Goal: Find contact information: Find contact information

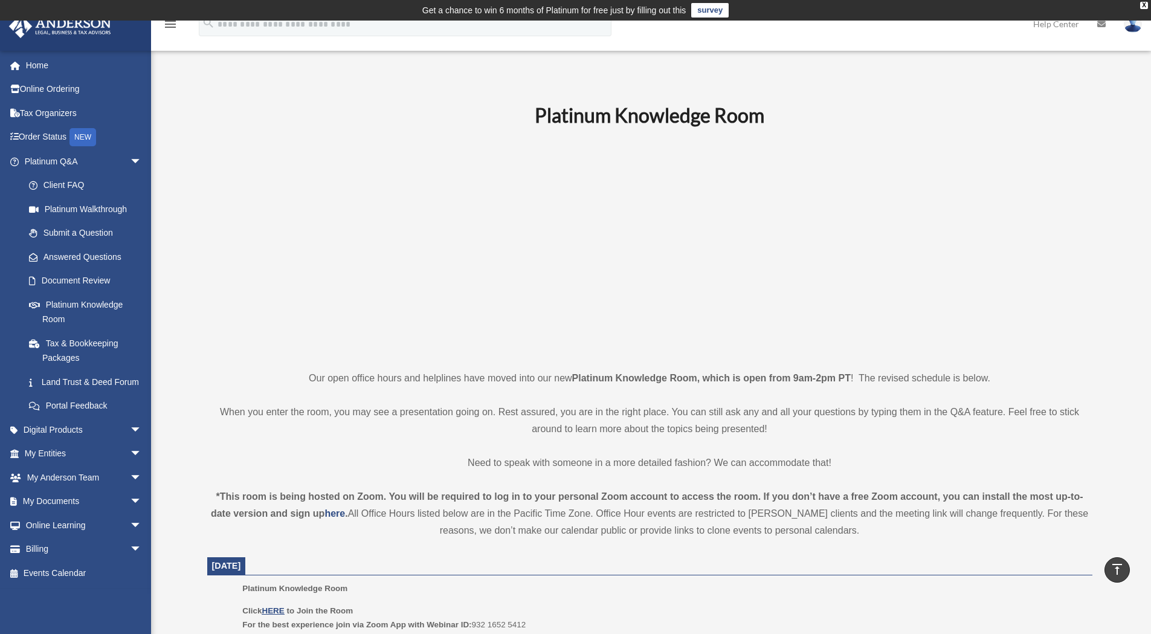
scroll to position [423, 0]
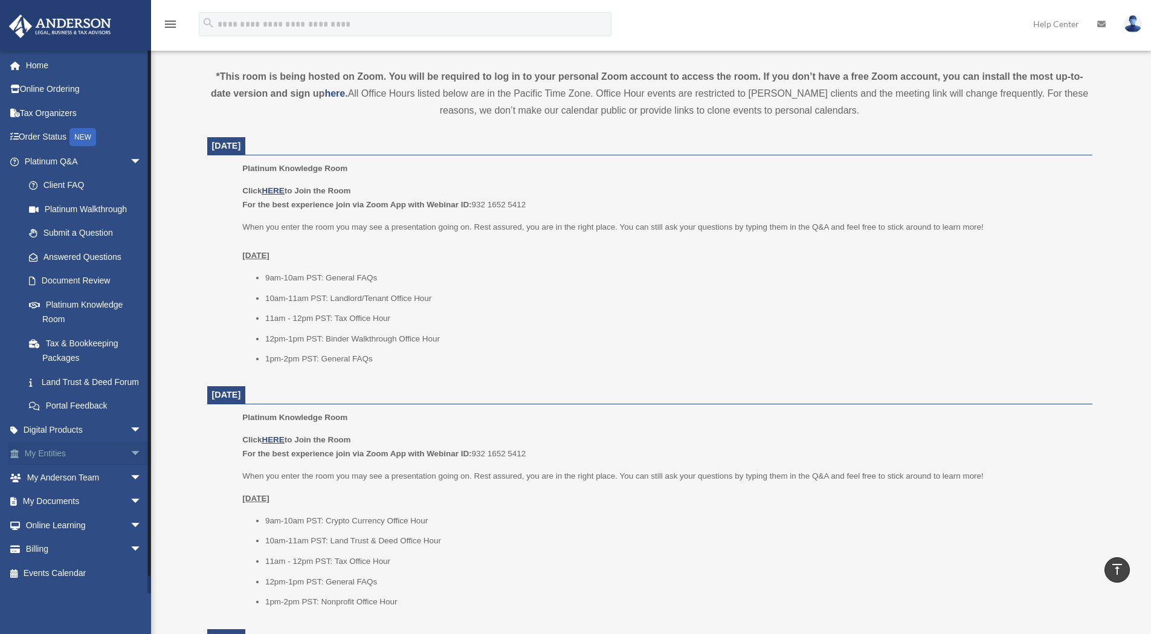
click at [130, 466] on span "arrow_drop_down" at bounding box center [142, 454] width 24 height 25
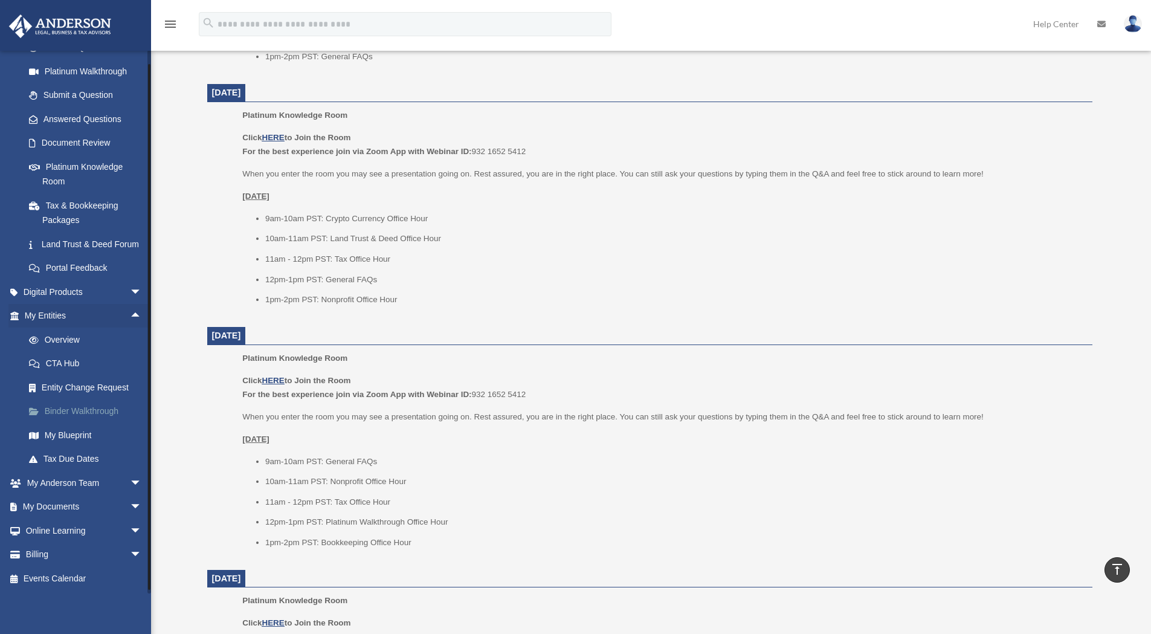
scroll to position [0, 0]
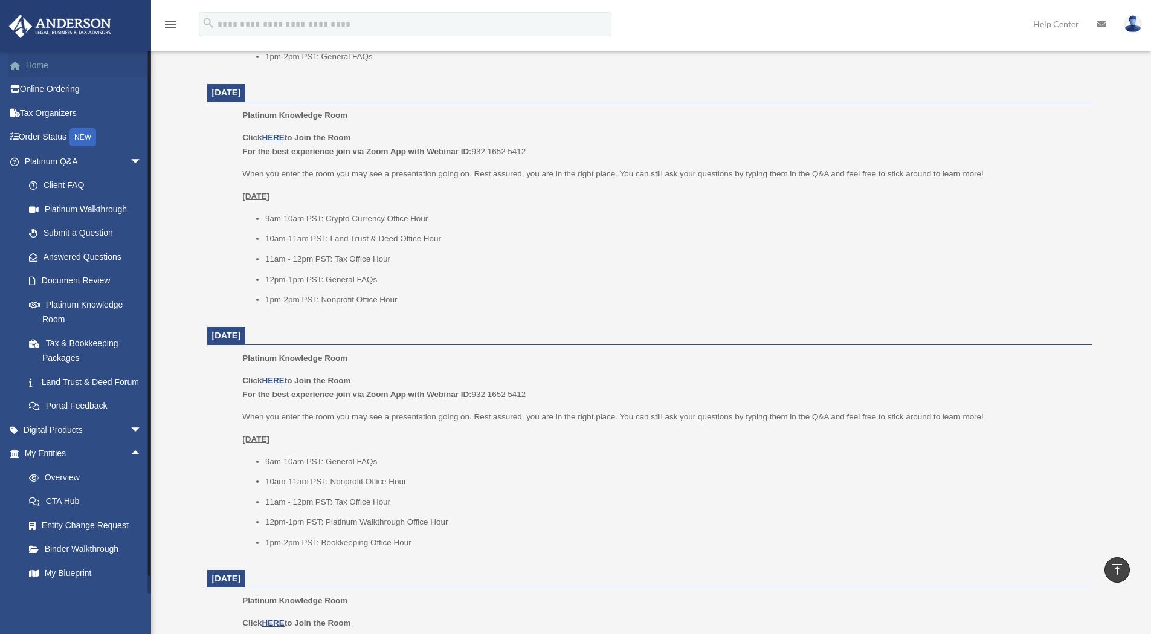
click at [40, 71] on link "Home" at bounding box center [84, 65] width 152 height 24
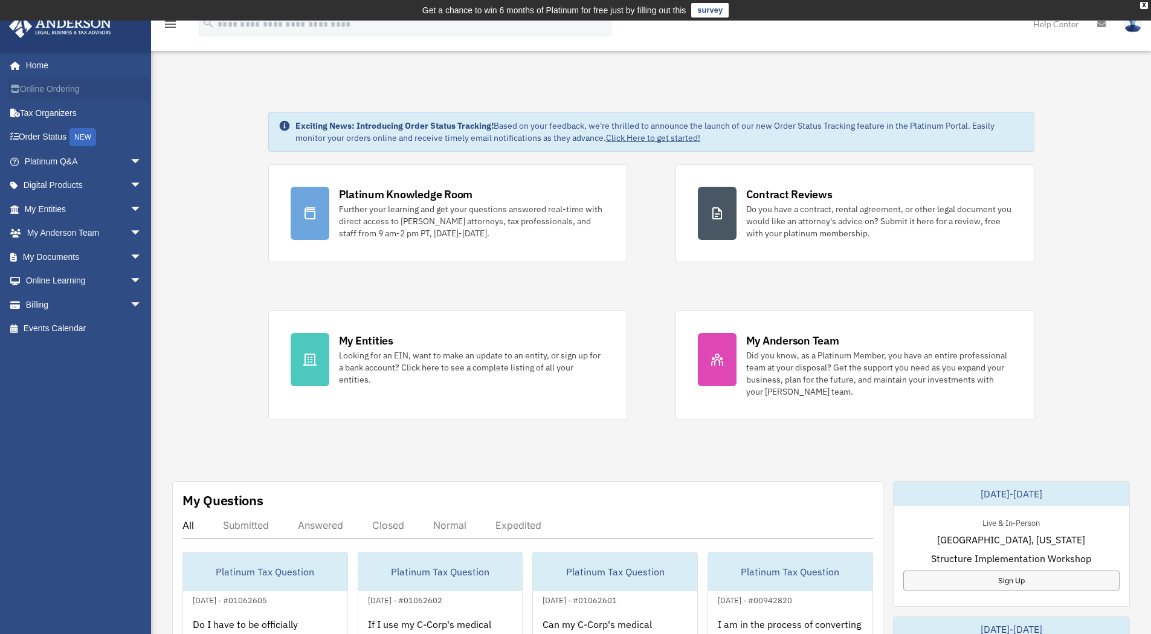
click at [36, 91] on link "Online Ordering" at bounding box center [84, 89] width 152 height 24
click at [130, 204] on span "arrow_drop_down" at bounding box center [142, 209] width 24 height 25
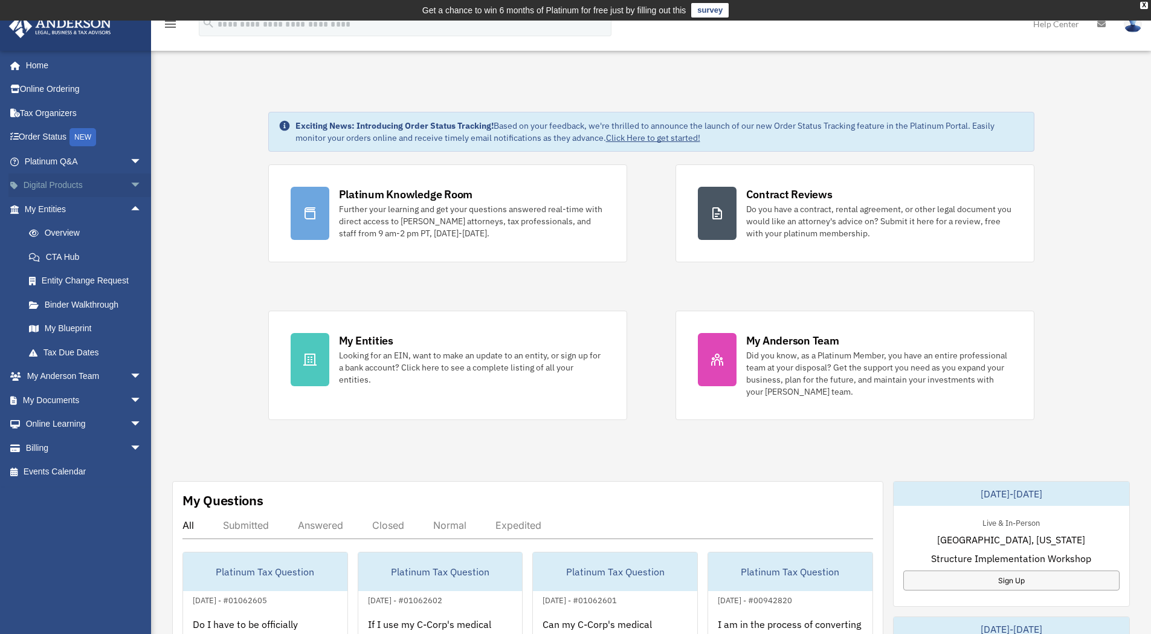
click at [130, 181] on span "arrow_drop_down" at bounding box center [142, 185] width 24 height 25
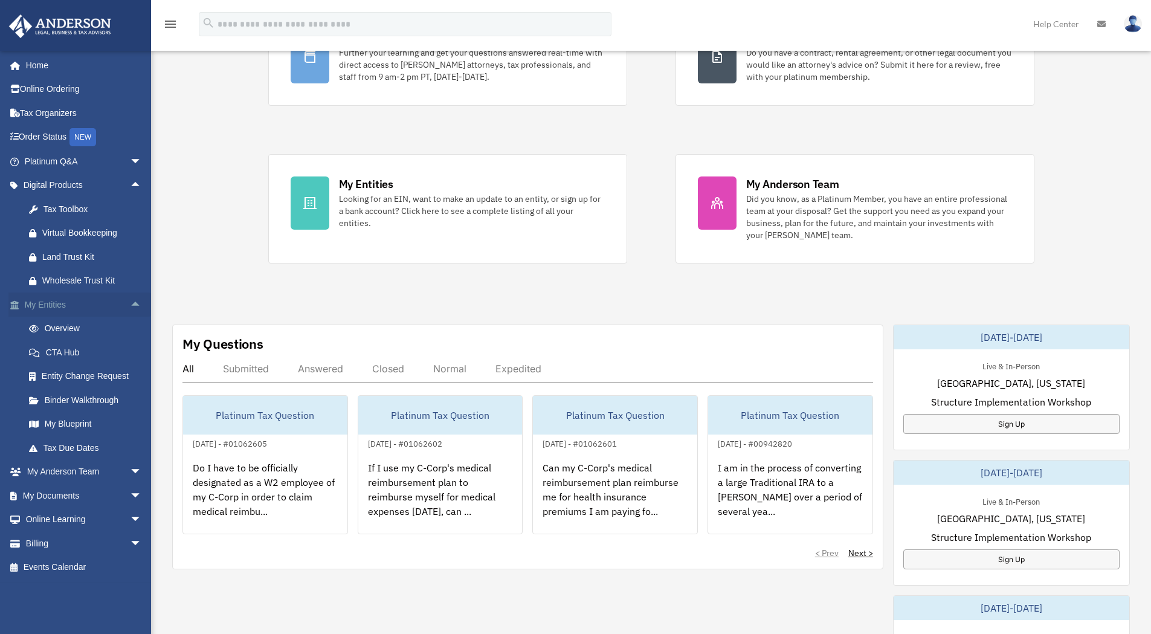
scroll to position [242, 0]
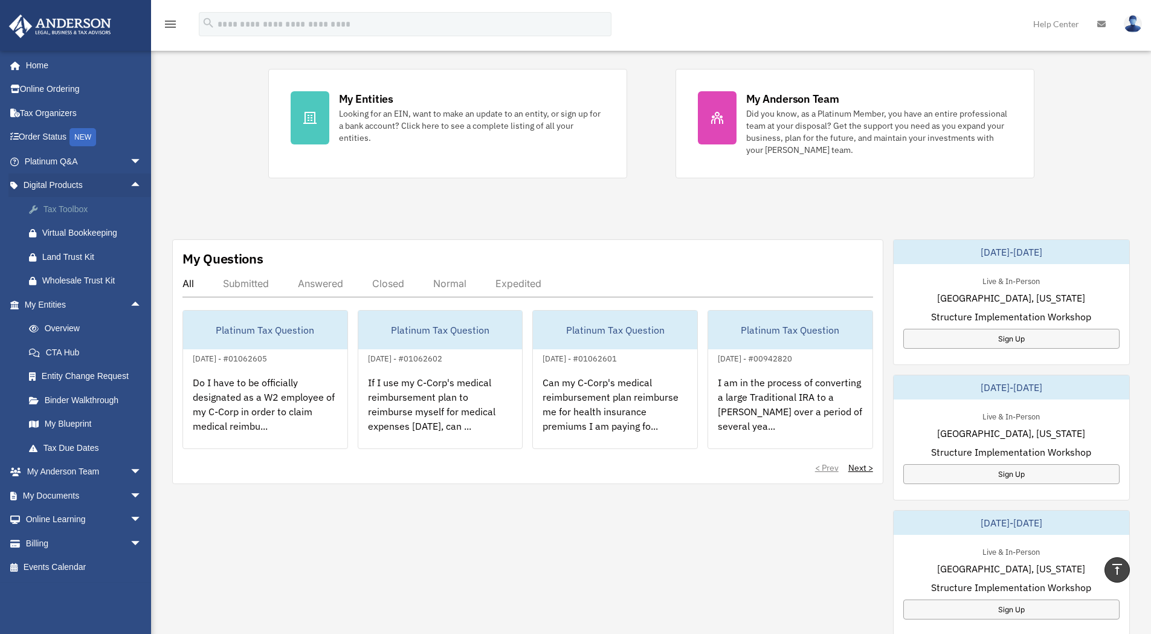
click at [76, 213] on div "Tax Toolbox" at bounding box center [93, 209] width 103 height 15
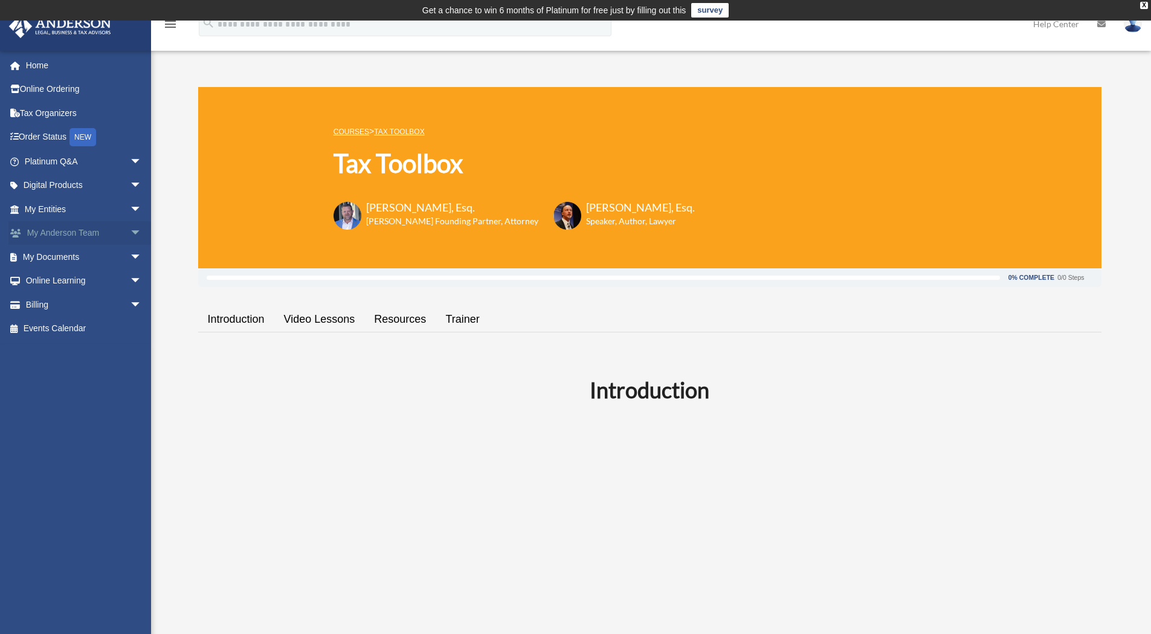
click at [132, 231] on span "arrow_drop_down" at bounding box center [142, 233] width 24 height 25
click at [130, 327] on span "arrow_drop_down" at bounding box center [142, 329] width 24 height 25
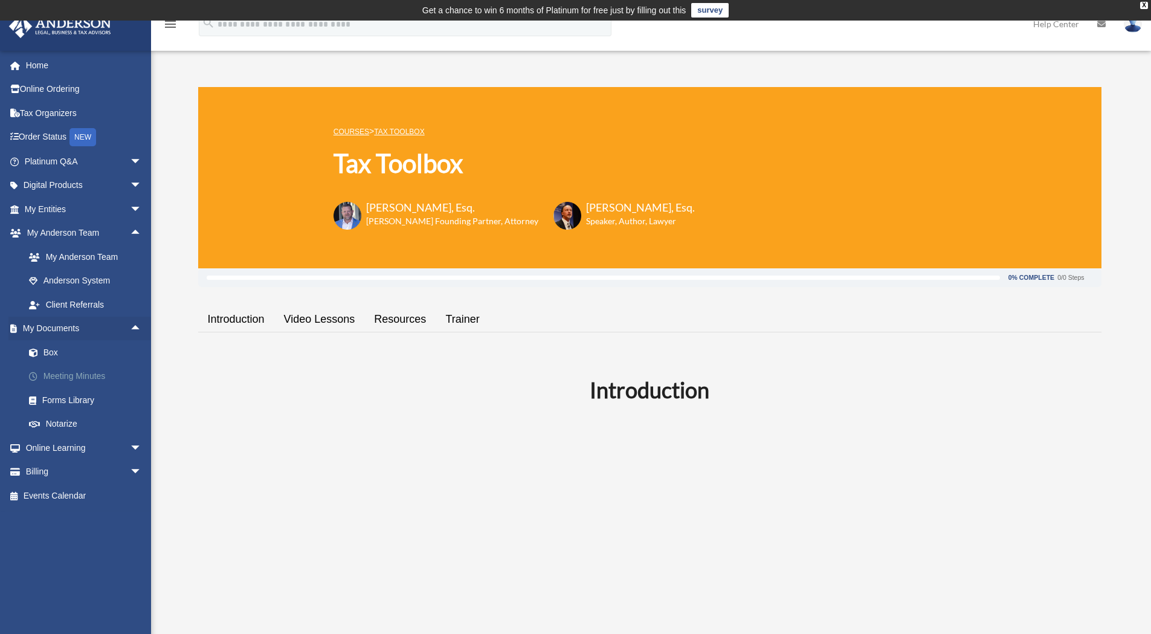
click at [74, 373] on link "Meeting Minutes" at bounding box center [88, 376] width 143 height 24
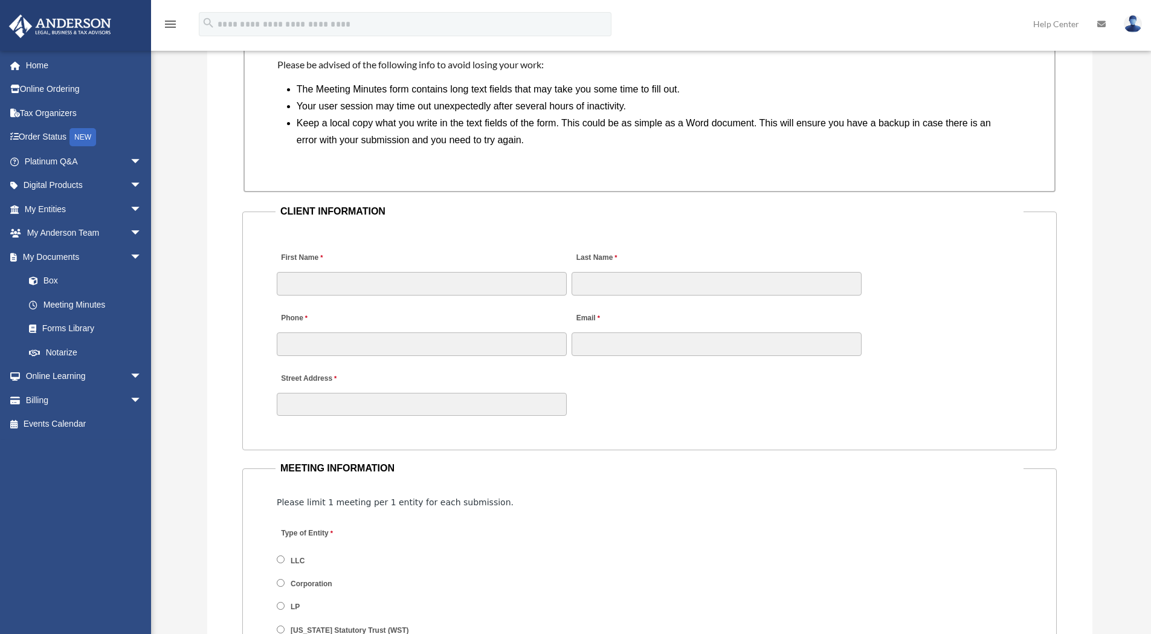
scroll to position [1208, 0]
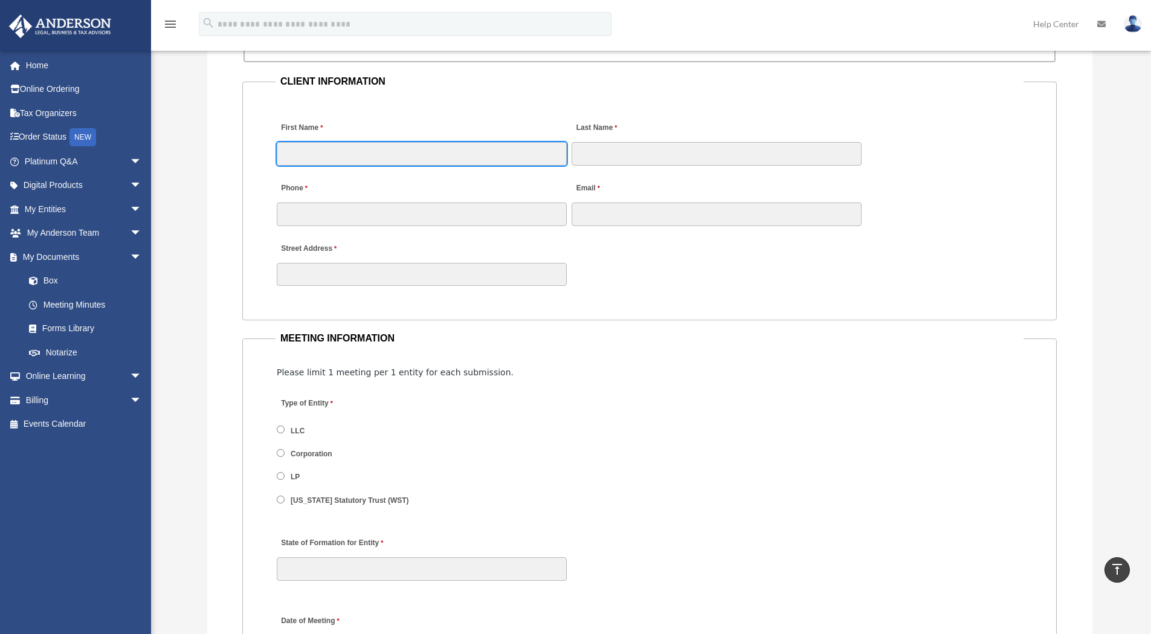
click at [477, 154] on input "First Name" at bounding box center [422, 153] width 290 height 23
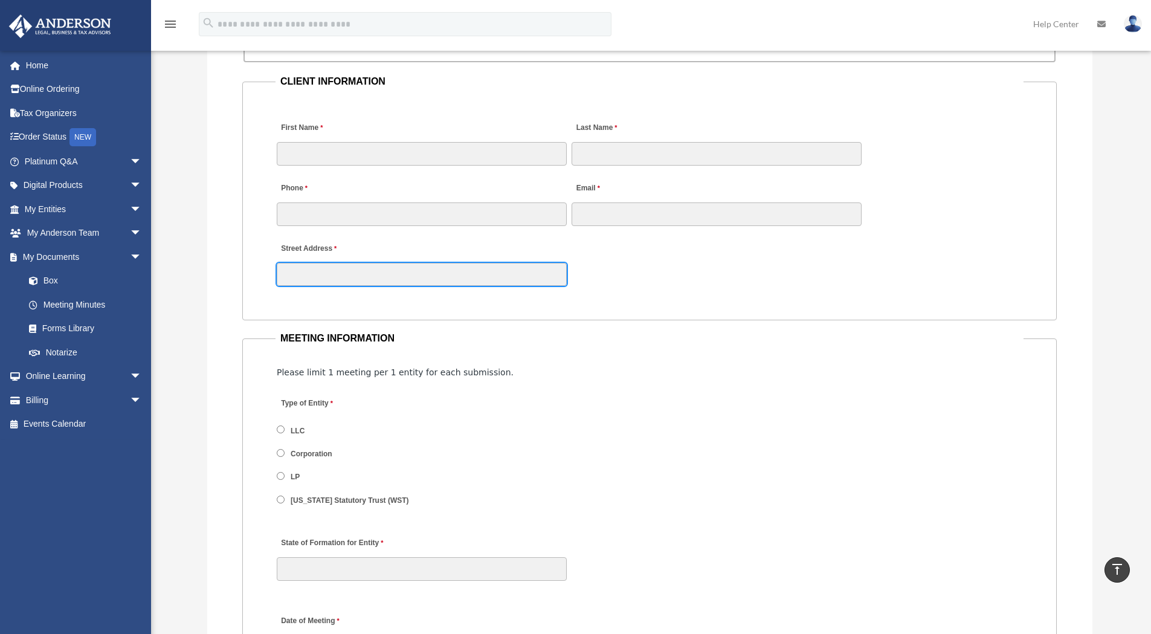
type input "**********"
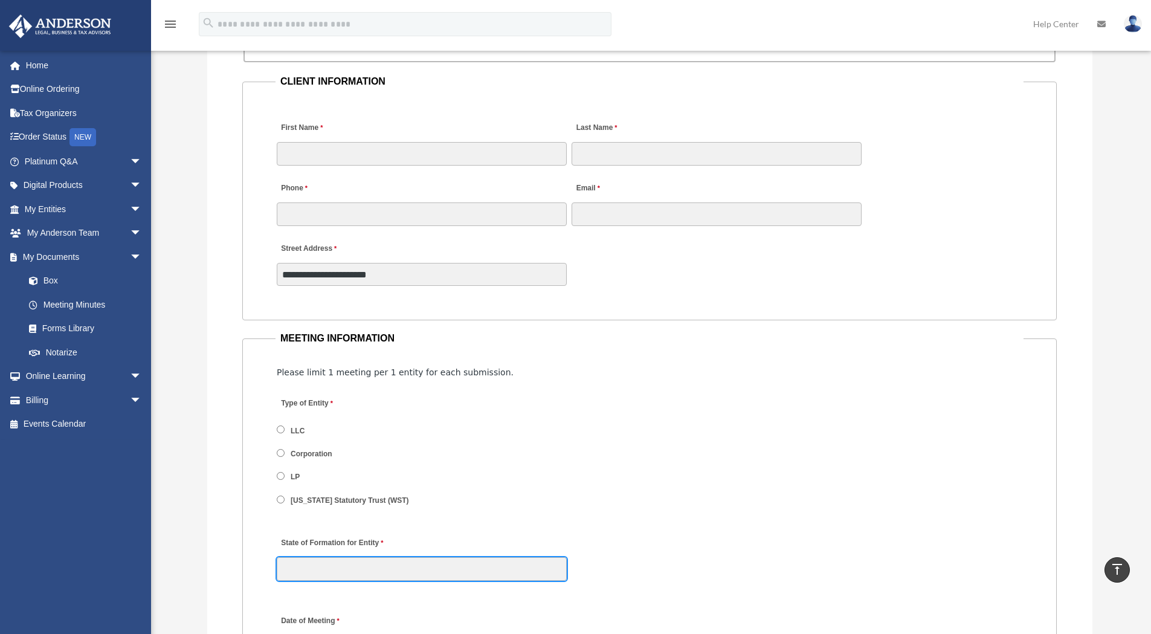
type input "**"
type input "*********"
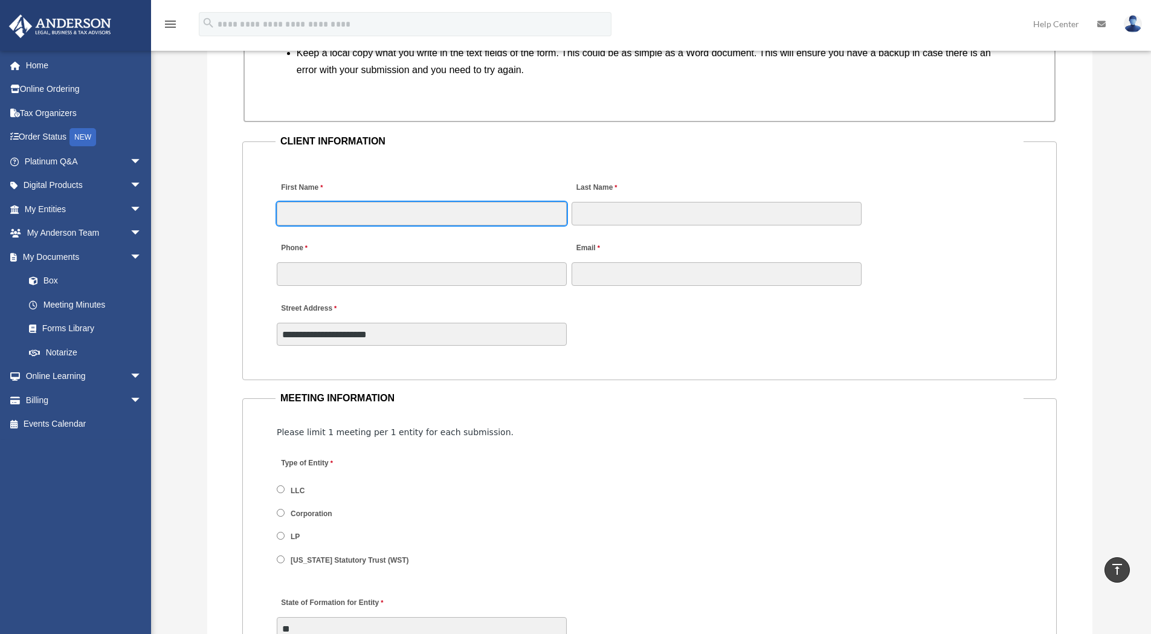
scroll to position [1148, 0]
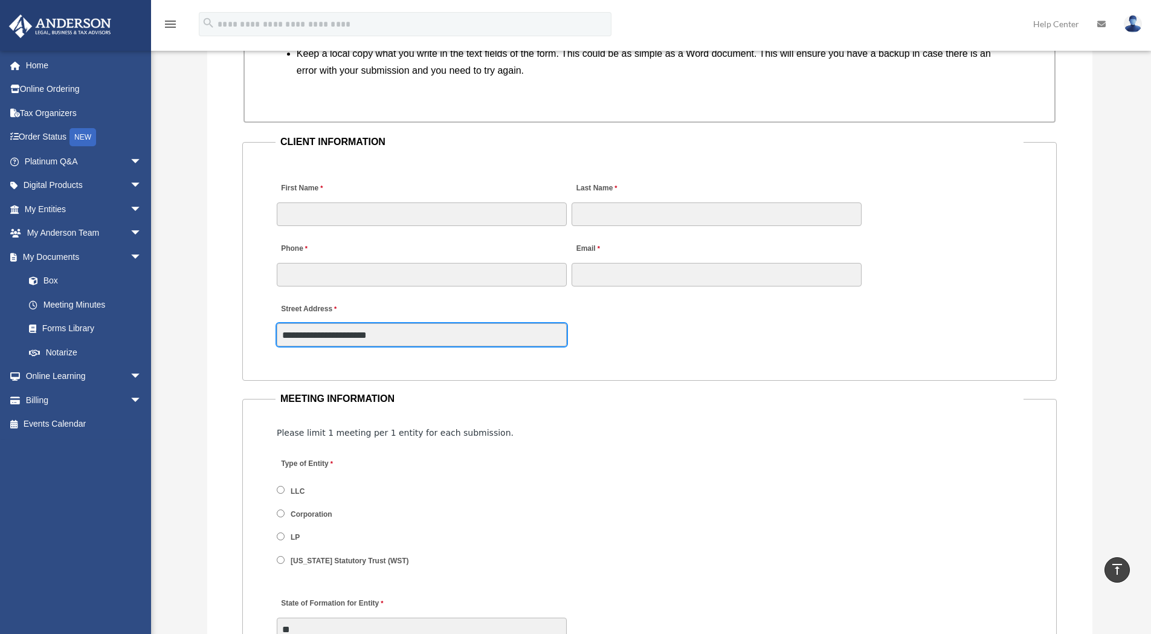
click at [430, 336] on input "**********" at bounding box center [422, 334] width 290 height 23
type input "**********"
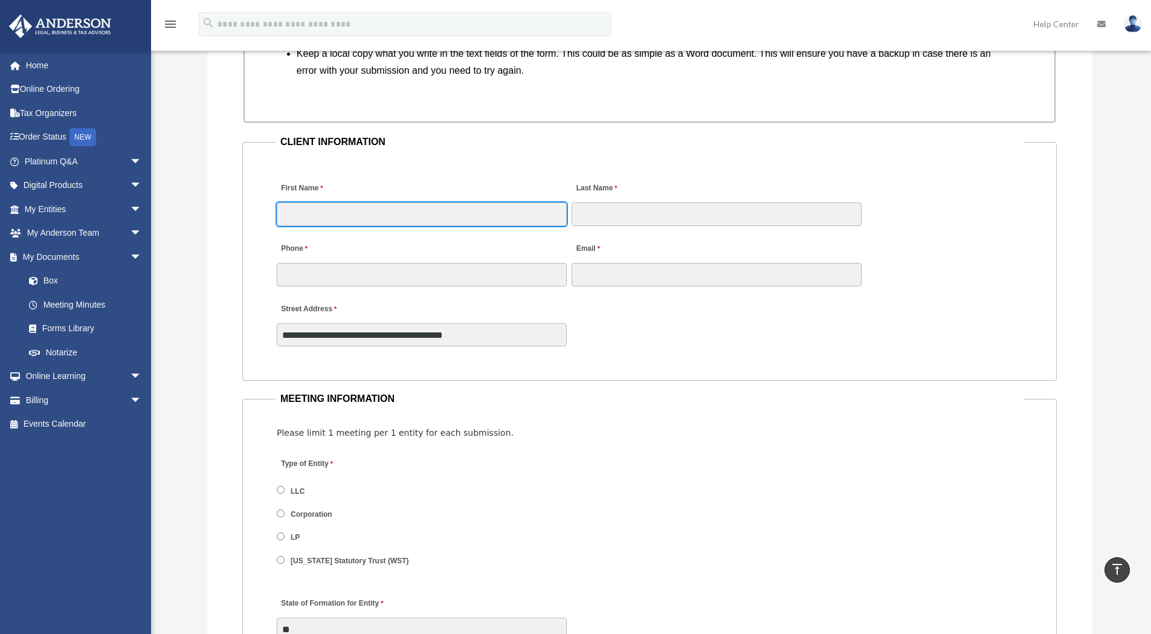
click at [451, 210] on input "First Name" at bounding box center [422, 213] width 290 height 23
type input "******"
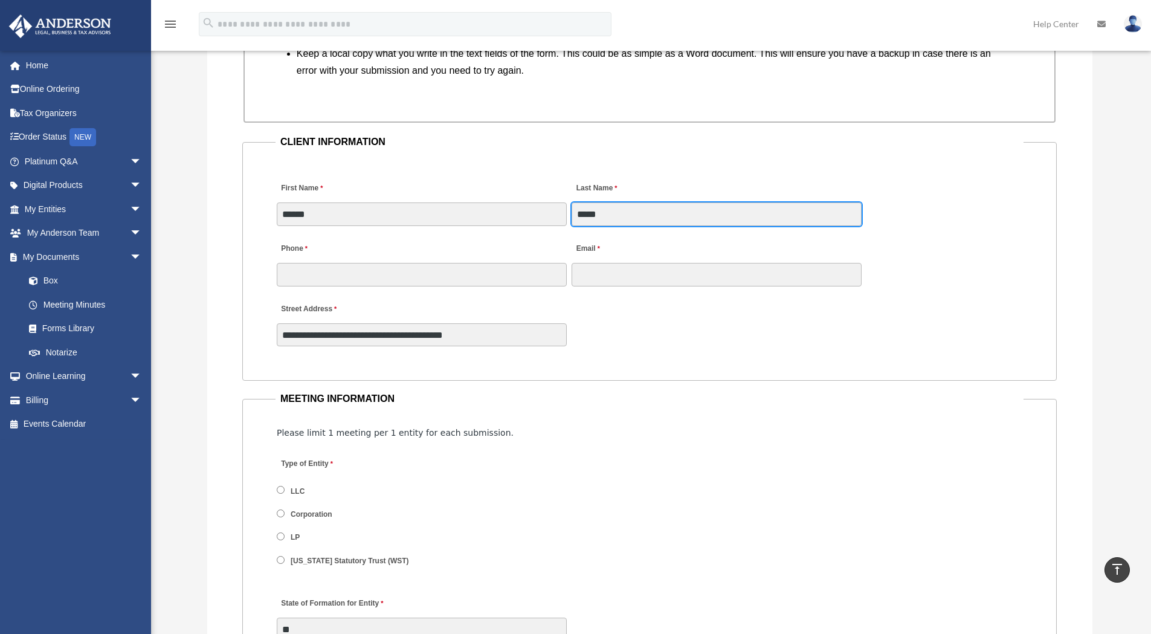
type input "*****"
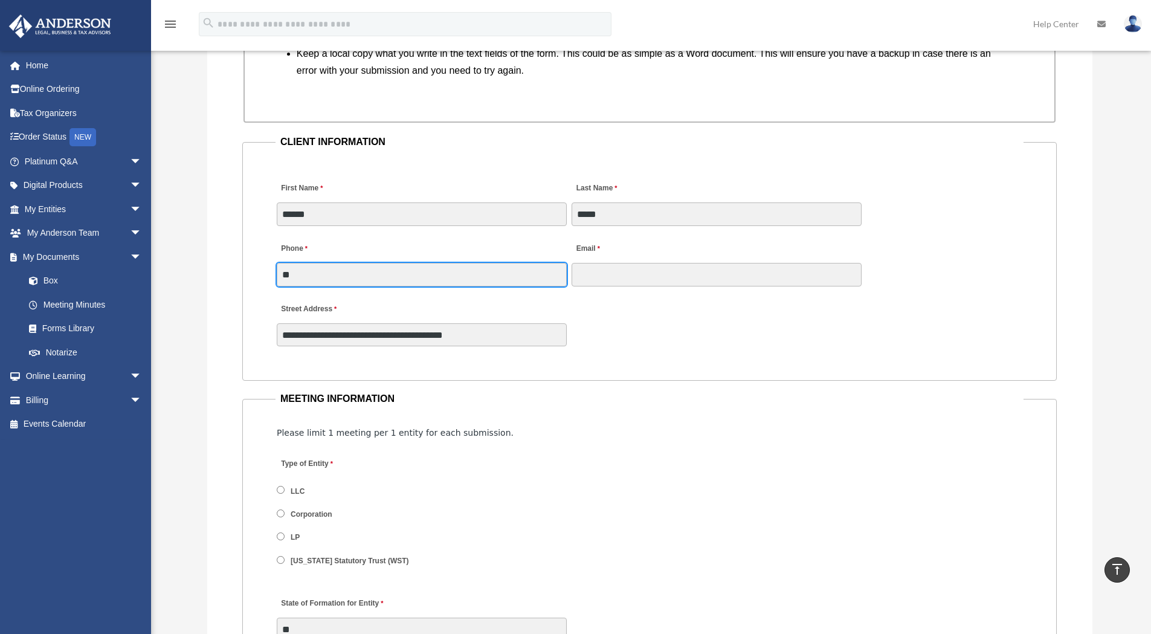
type input "*"
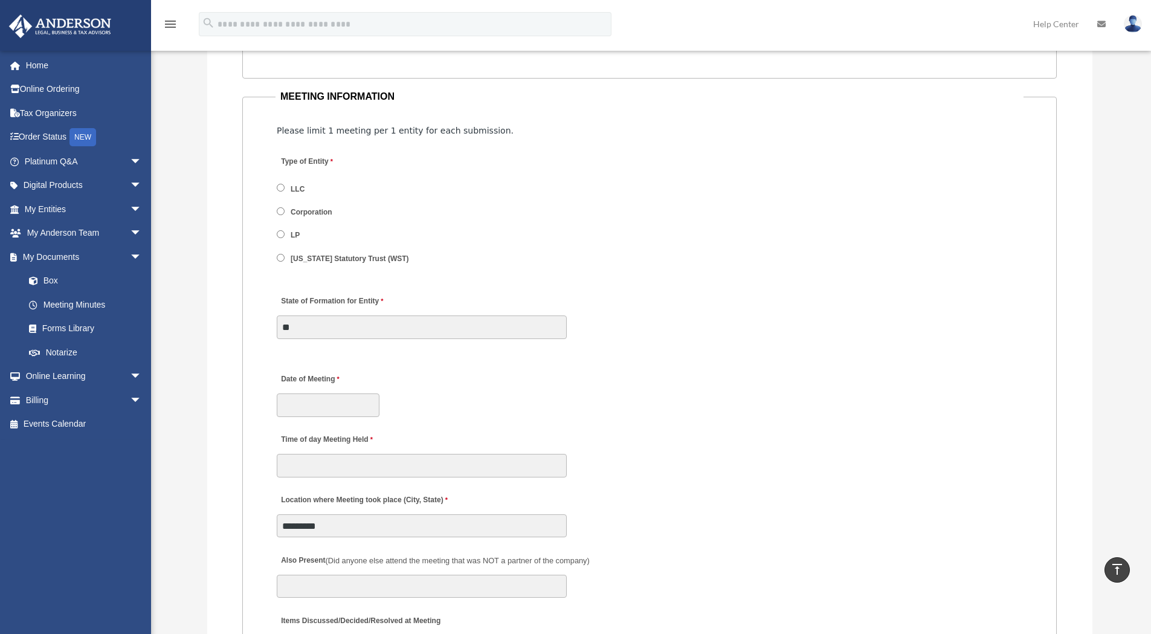
scroll to position [1510, 0]
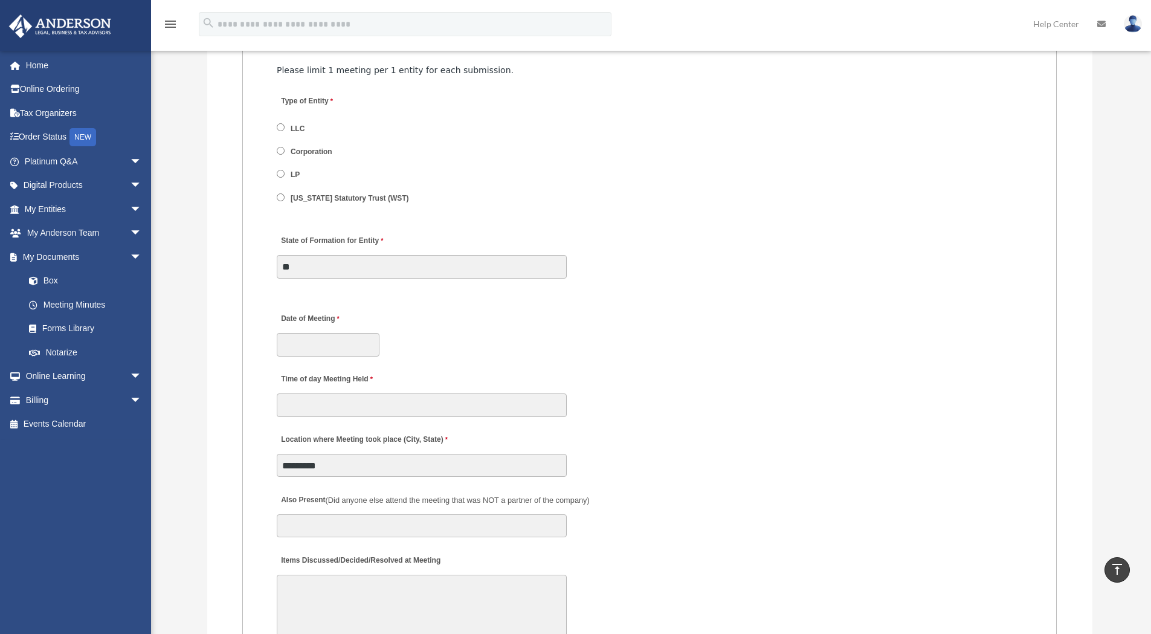
type input "********"
drag, startPoint x: 317, startPoint y: 267, endPoint x: 251, endPoint y: 264, distance: 65.9
click at [738, 318] on div "Date of Meeting" at bounding box center [649, 330] width 748 height 53
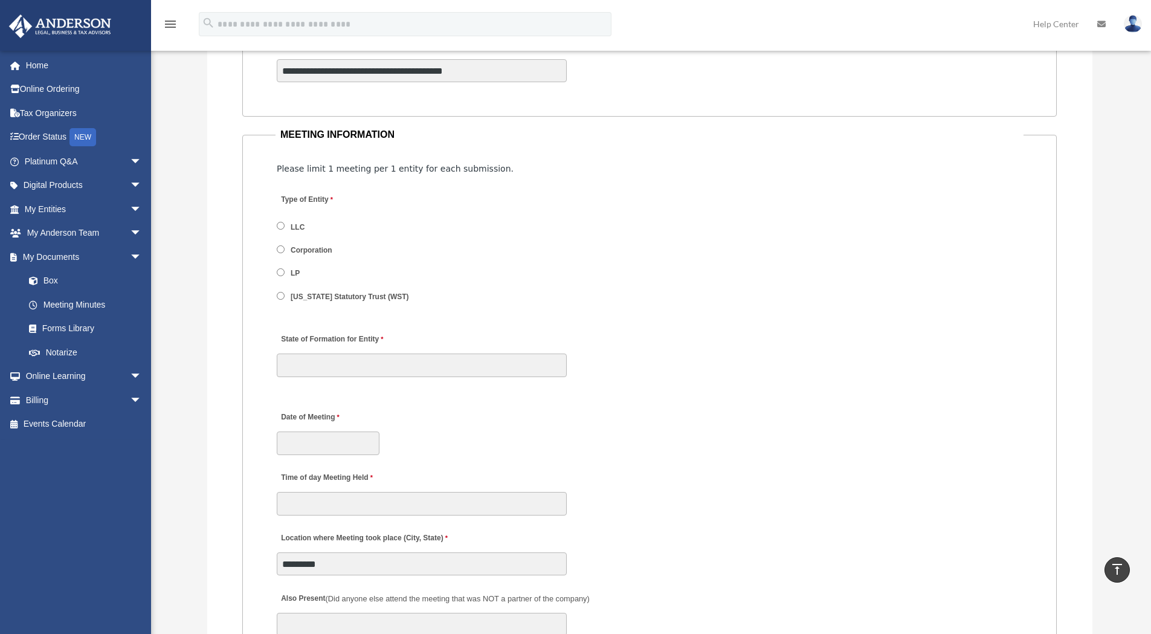
scroll to position [1269, 0]
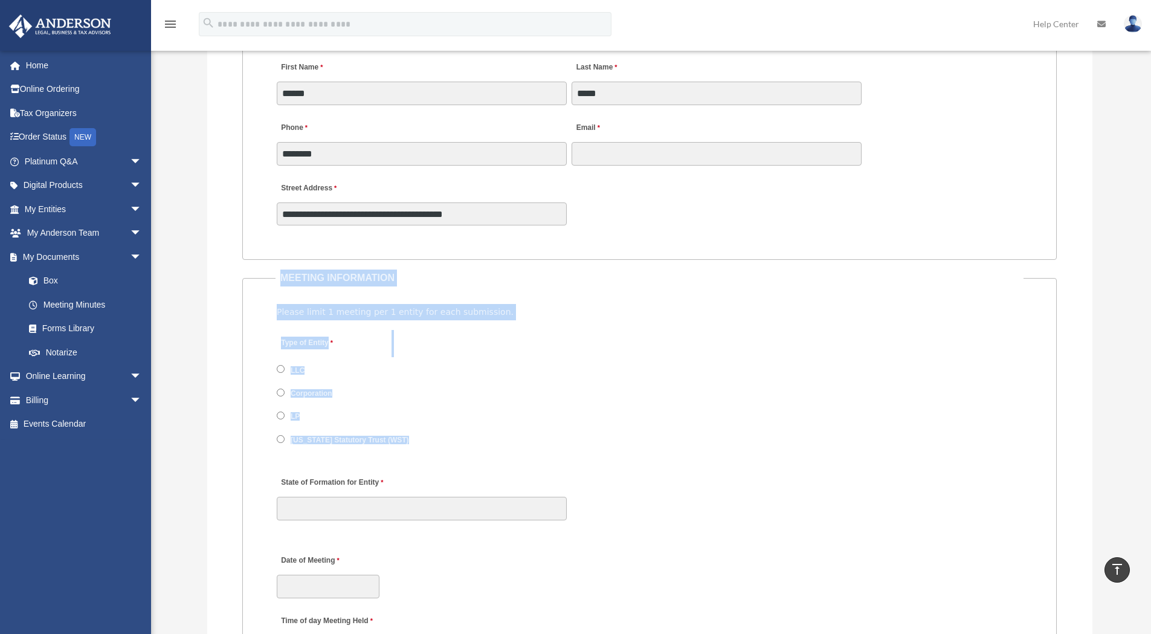
drag, startPoint x: 284, startPoint y: 279, endPoint x: 344, endPoint y: 473, distance: 203.1
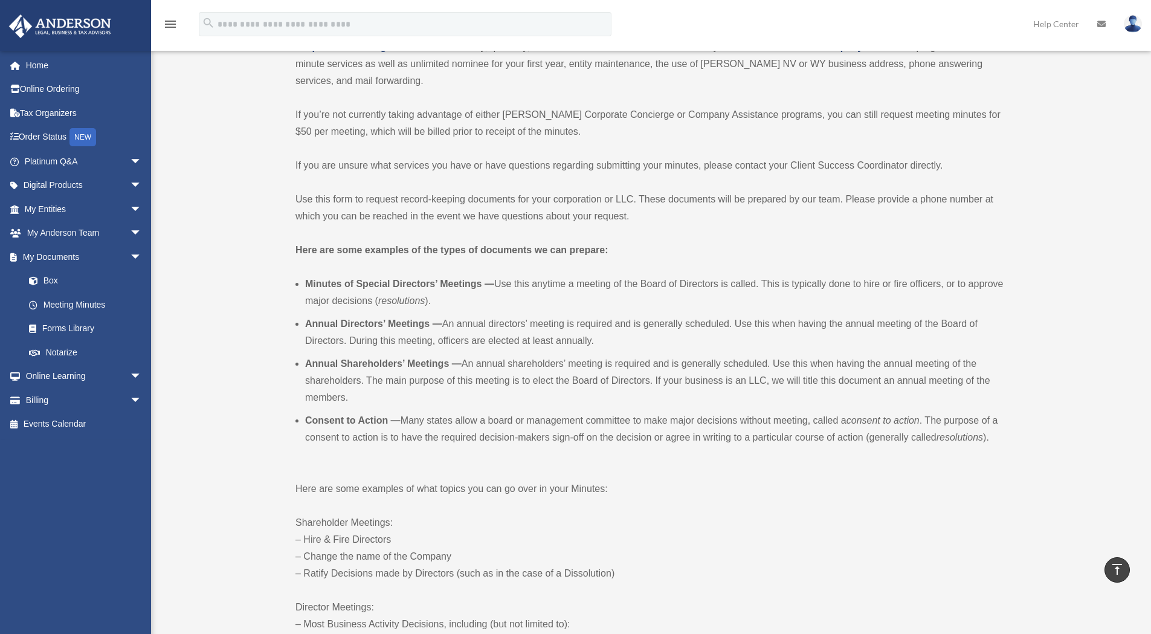
scroll to position [0, 0]
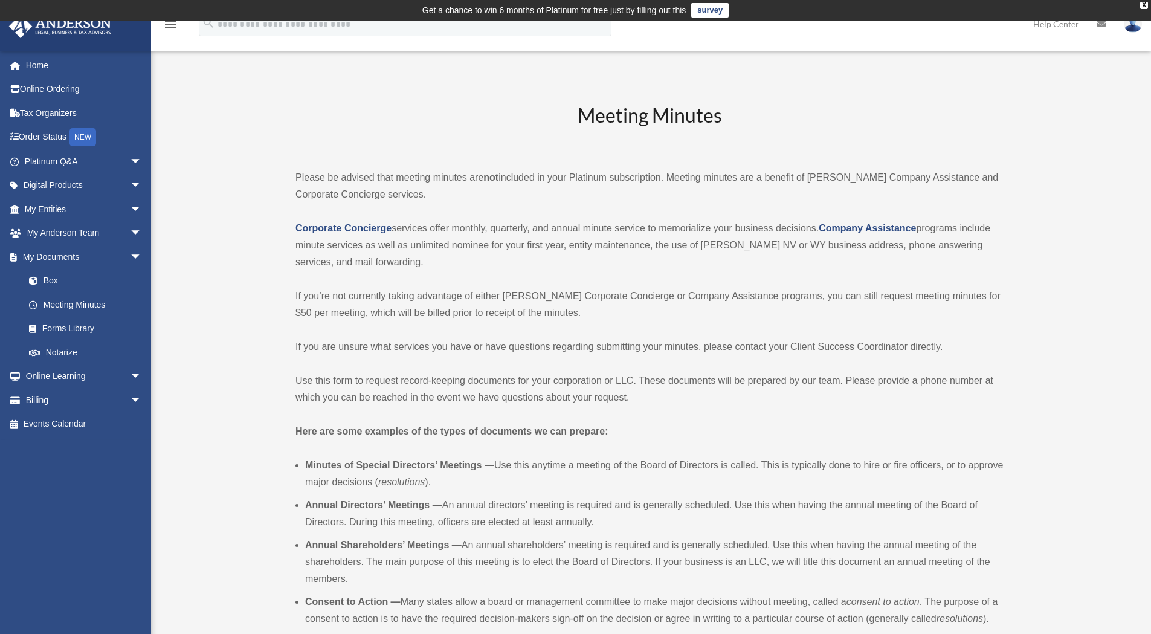
click at [1130, 24] on img at bounding box center [1133, 24] width 18 height 18
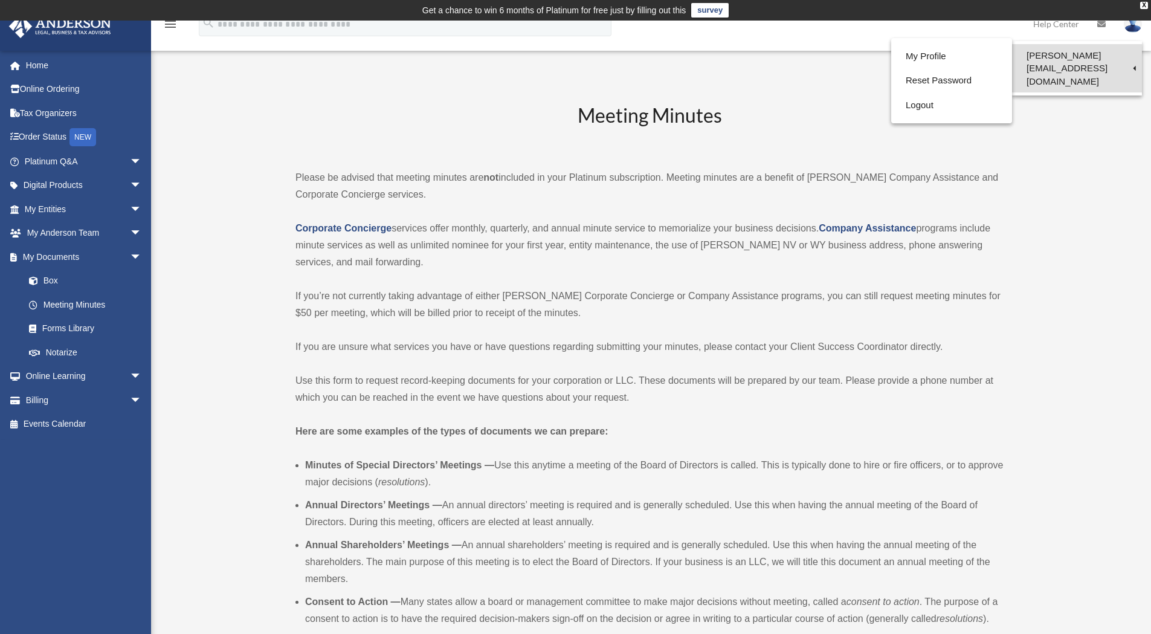
click at [1037, 54] on link "[PERSON_NAME][EMAIL_ADDRESS][DOMAIN_NAME]" at bounding box center [1077, 68] width 130 height 48
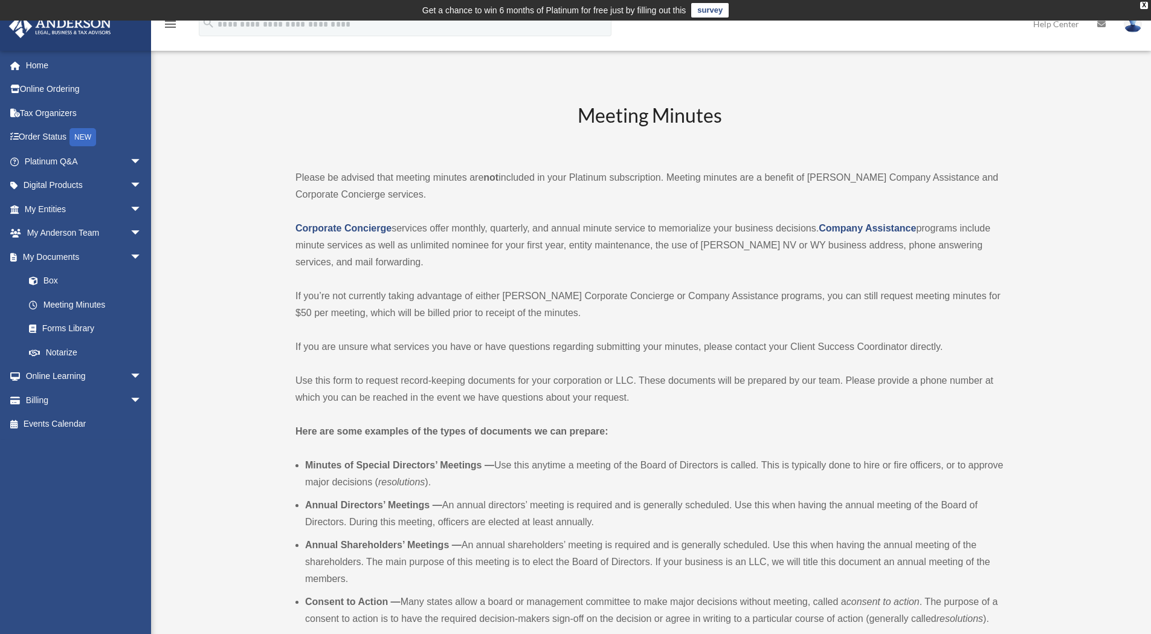
click at [1132, 24] on img at bounding box center [1133, 24] width 18 height 18
click at [891, 60] on link "My Profile" at bounding box center [951, 56] width 121 height 25
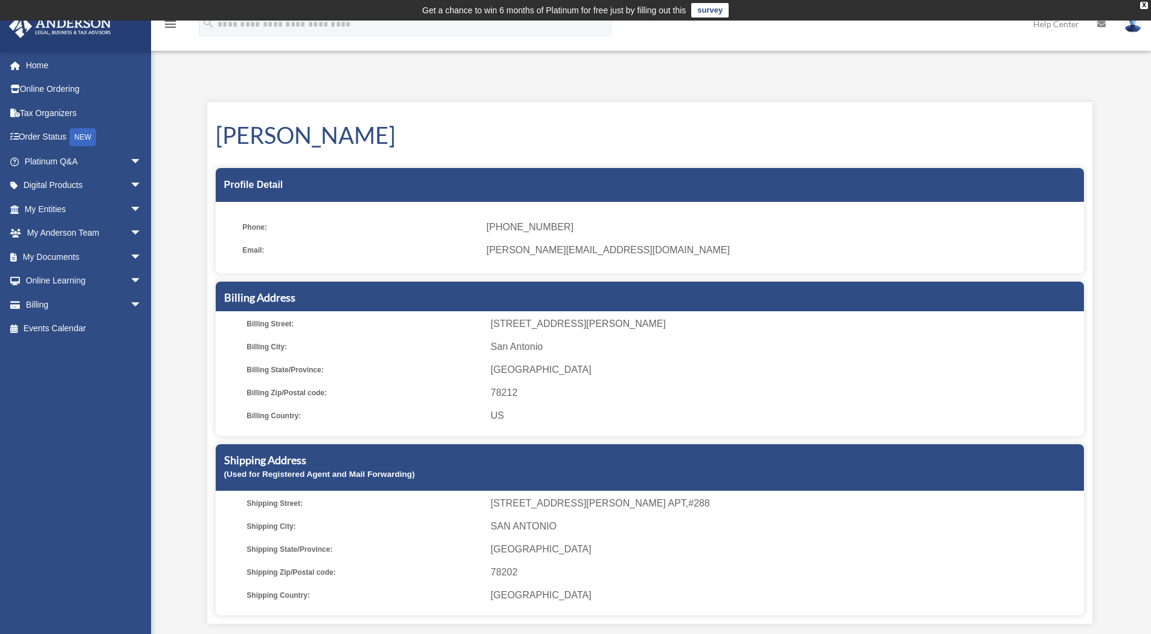
click at [518, 231] on span "(512) 580-8646" at bounding box center [780, 227] width 588 height 17
click at [239, 211] on ul "Phone: (512) 580-8646 Email: nathan@lightspeedproperties.com" at bounding box center [650, 241] width 868 height 63
click at [62, 222] on link "My [PERSON_NAME] Team arrow_drop_down" at bounding box center [84, 233] width 152 height 24
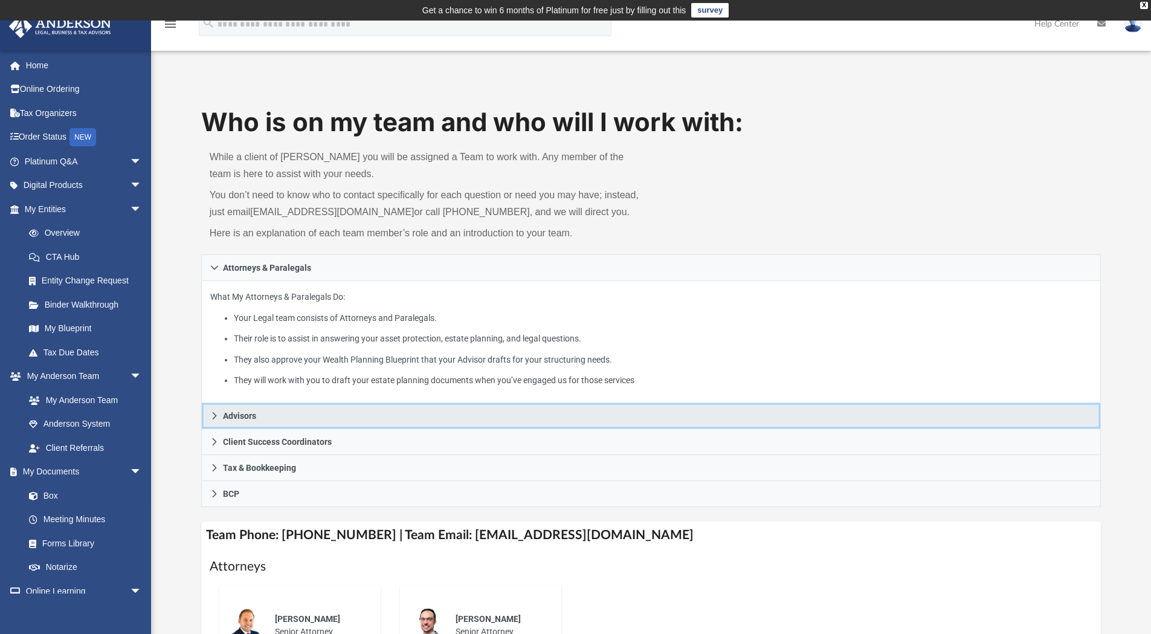
click at [216, 414] on icon at bounding box center [214, 415] width 8 height 8
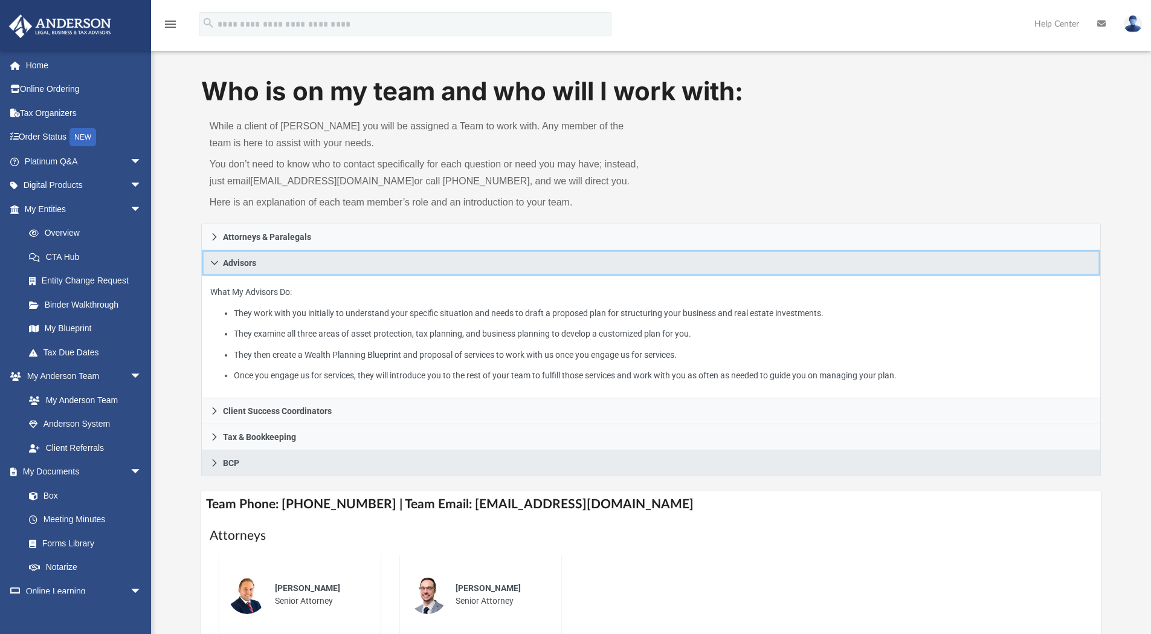
scroll to position [60, 0]
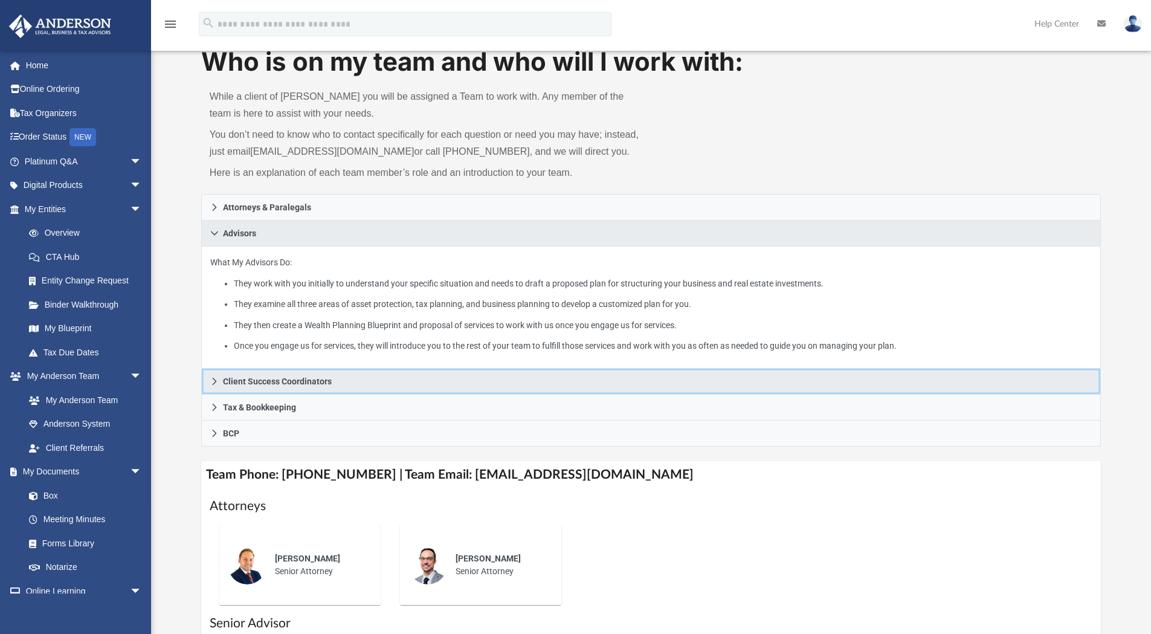
click at [214, 388] on link "Client Success Coordinators" at bounding box center [651, 382] width 900 height 26
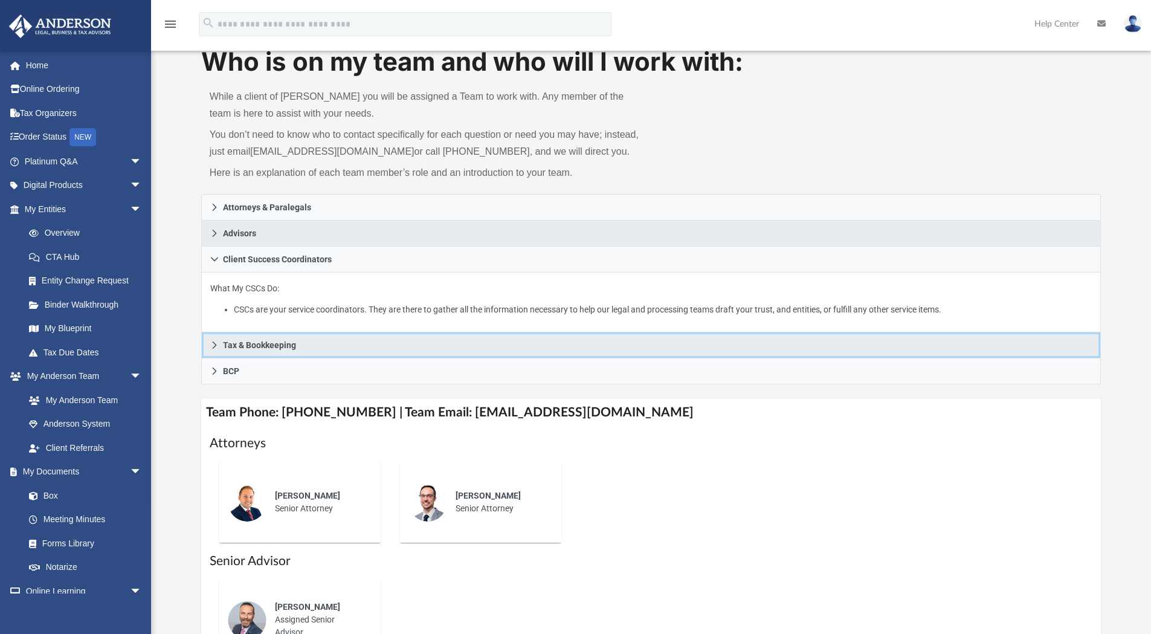
click at [216, 345] on icon at bounding box center [214, 344] width 4 height 7
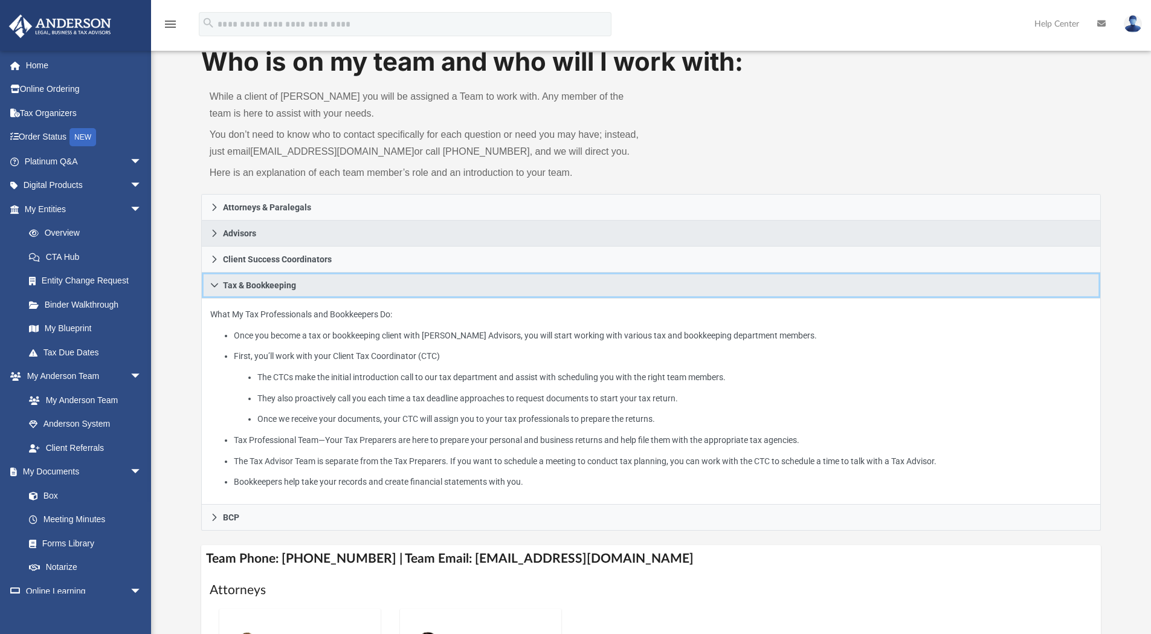
scroll to position [302, 0]
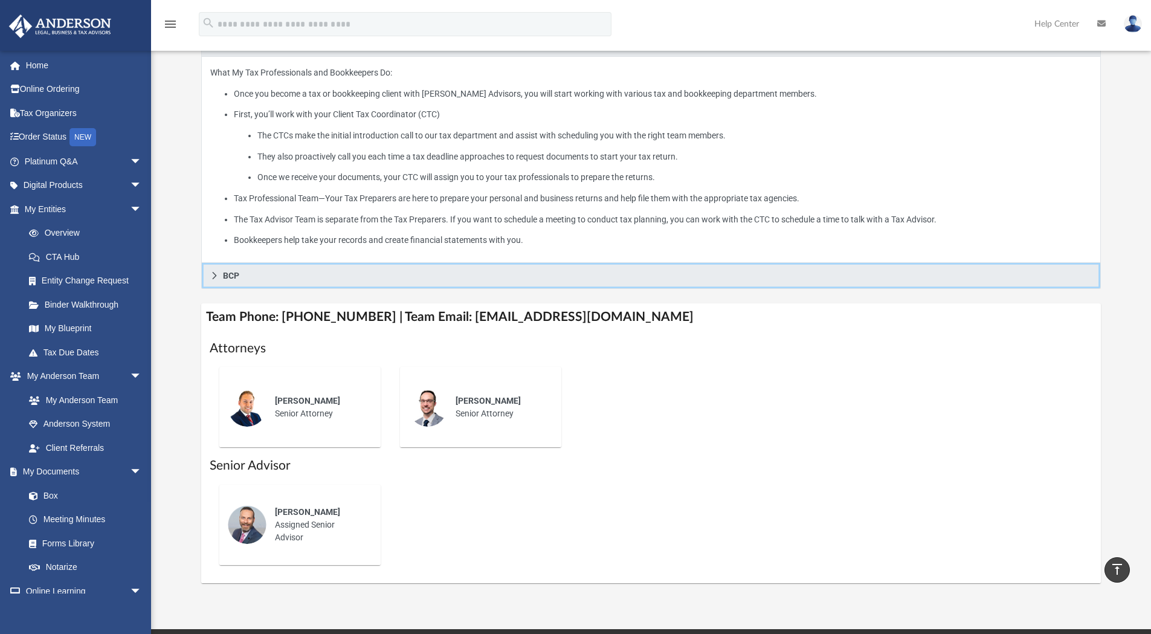
click at [218, 279] on icon at bounding box center [214, 275] width 8 height 8
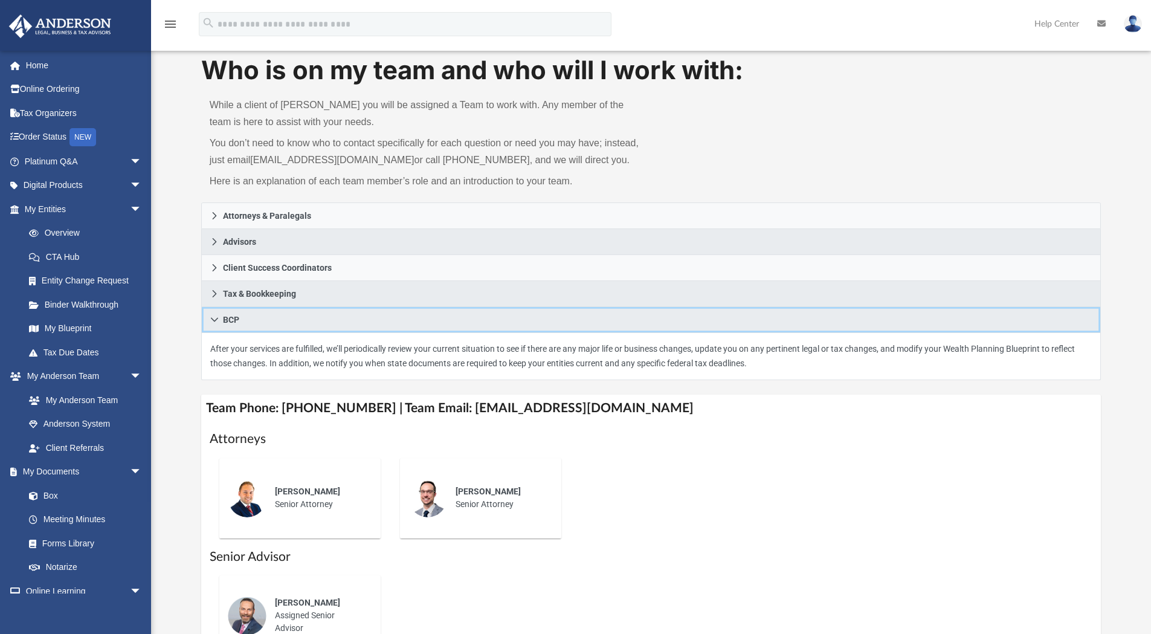
scroll to position [0, 0]
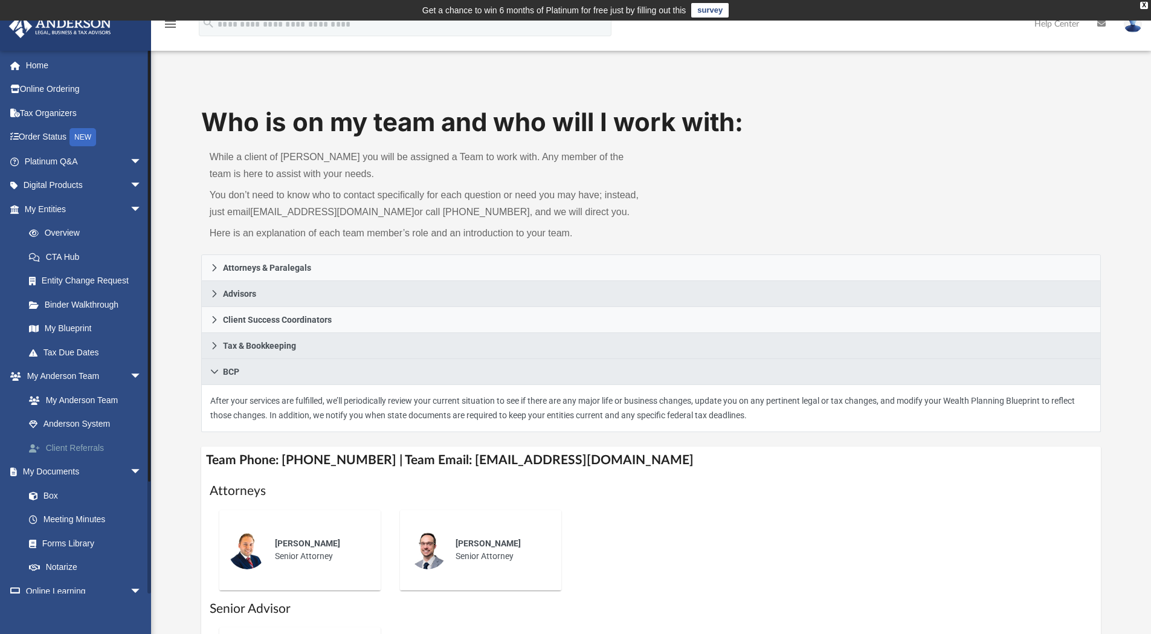
click at [77, 441] on link "Client Referrals" at bounding box center [88, 448] width 143 height 24
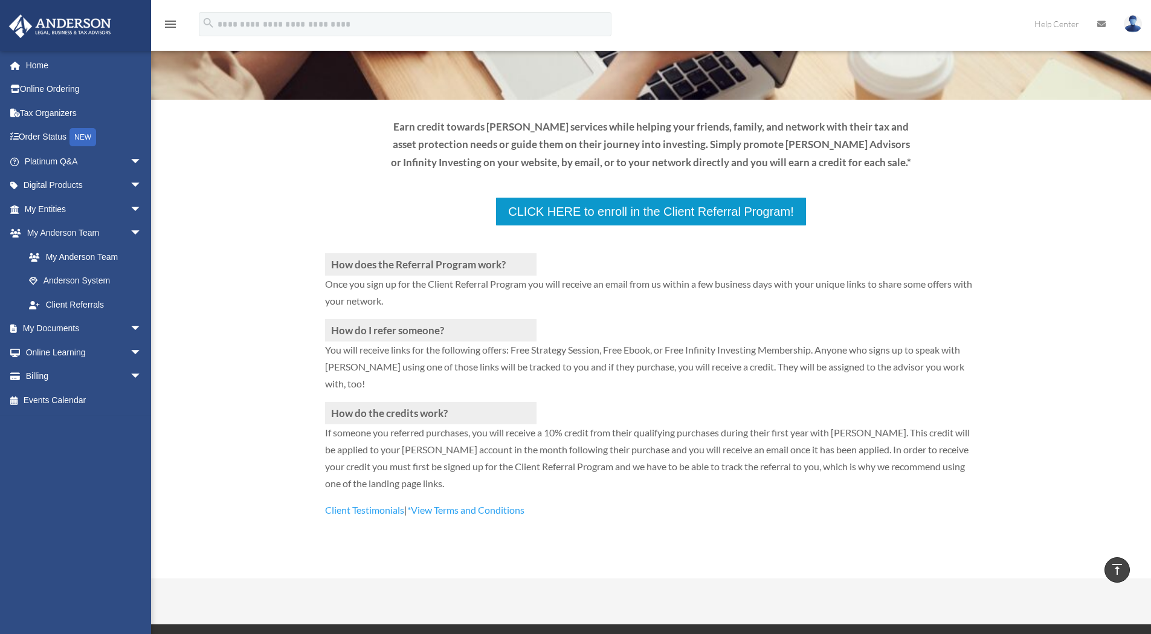
scroll to position [100, 0]
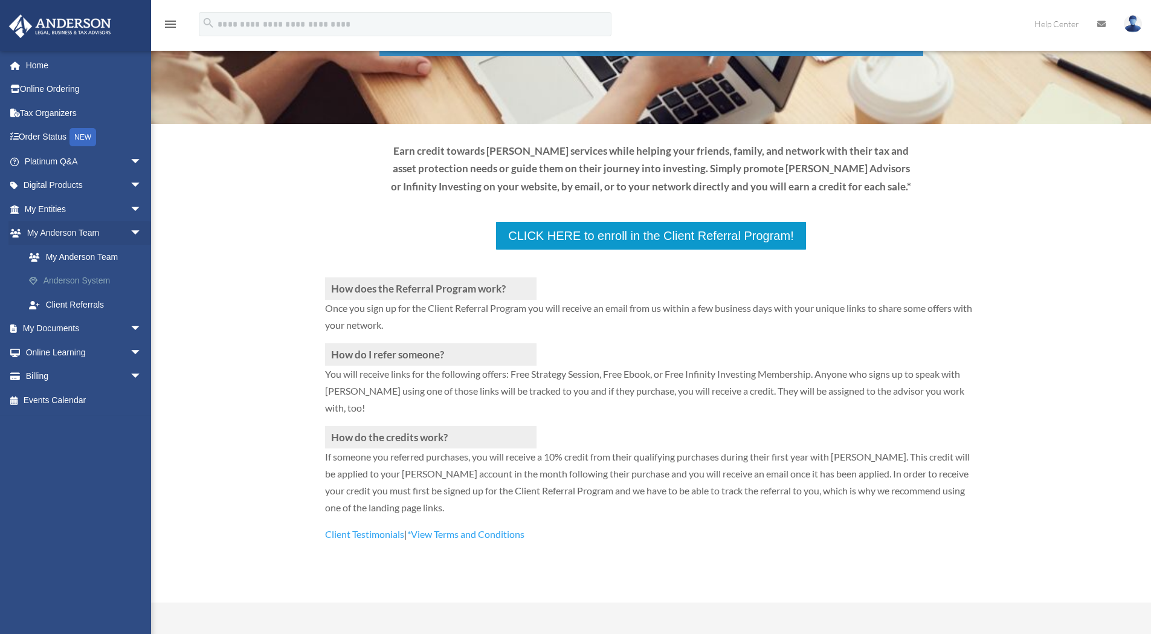
click at [80, 278] on link "Anderson System" at bounding box center [88, 281] width 143 height 24
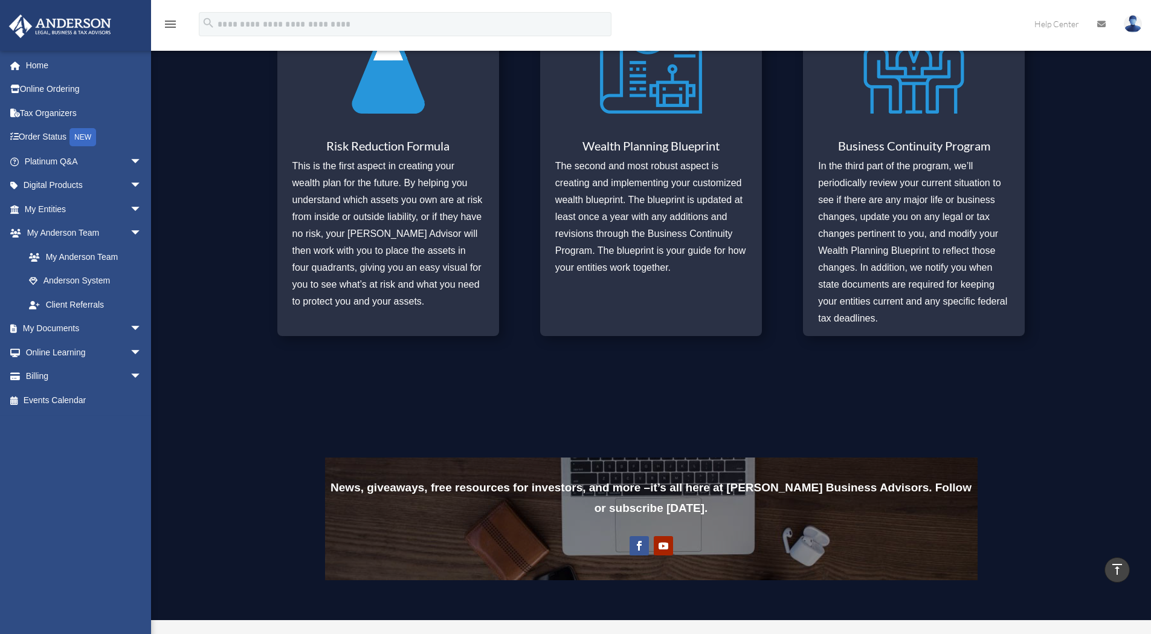
scroll to position [491, 0]
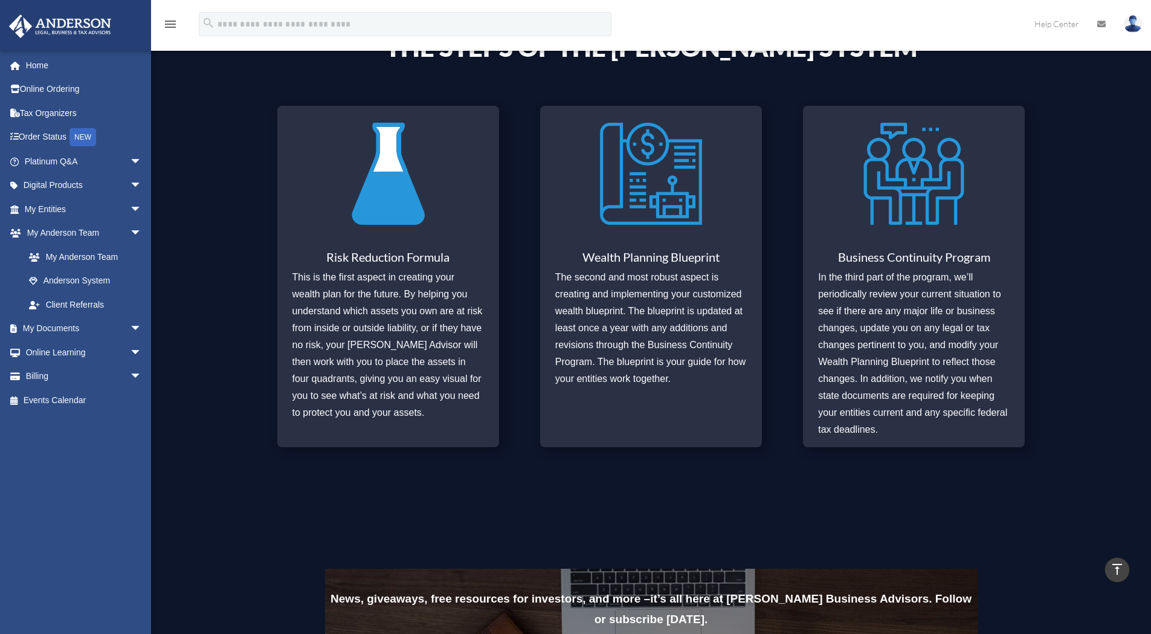
click at [391, 204] on img at bounding box center [388, 174] width 102 height 118
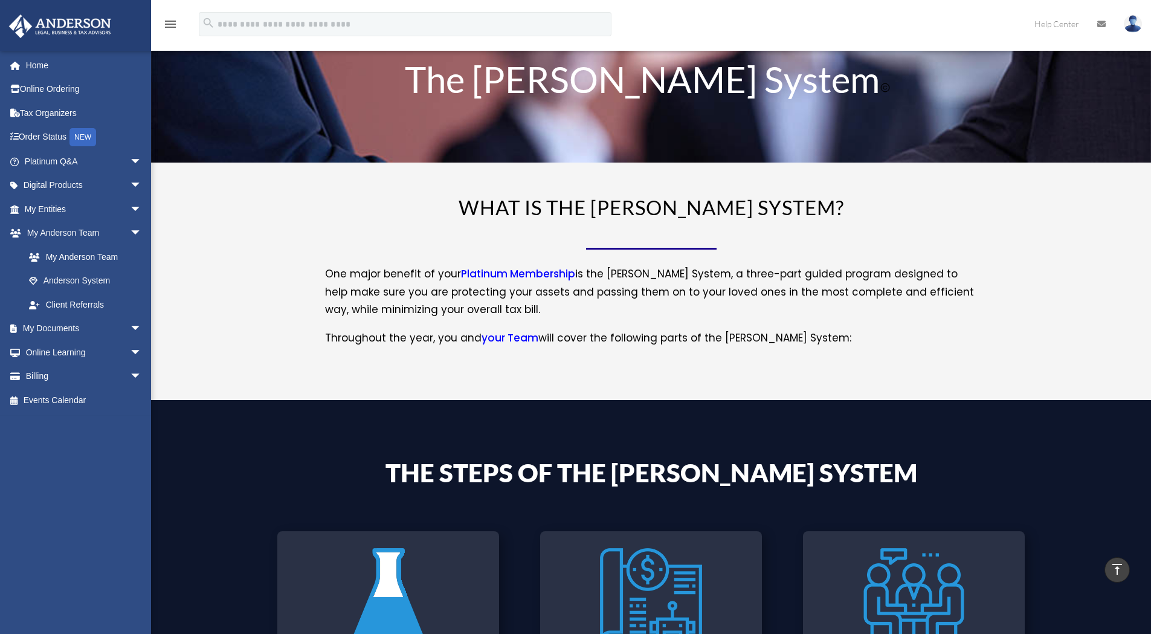
scroll to position [0, 0]
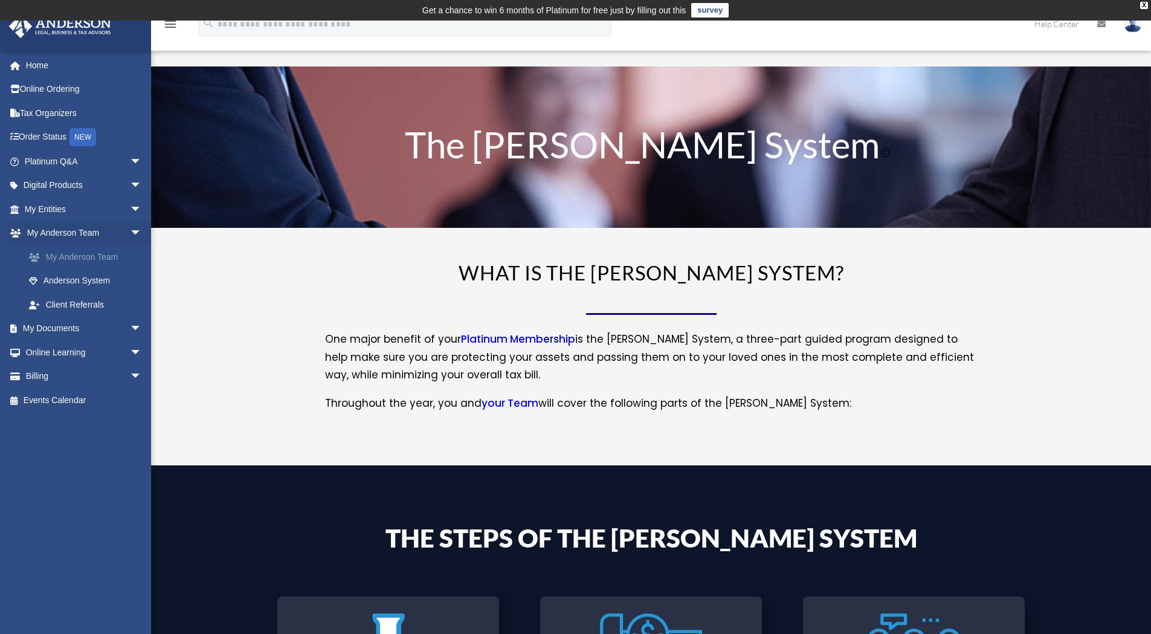
click at [85, 263] on link "My Anderson Team" at bounding box center [88, 257] width 143 height 24
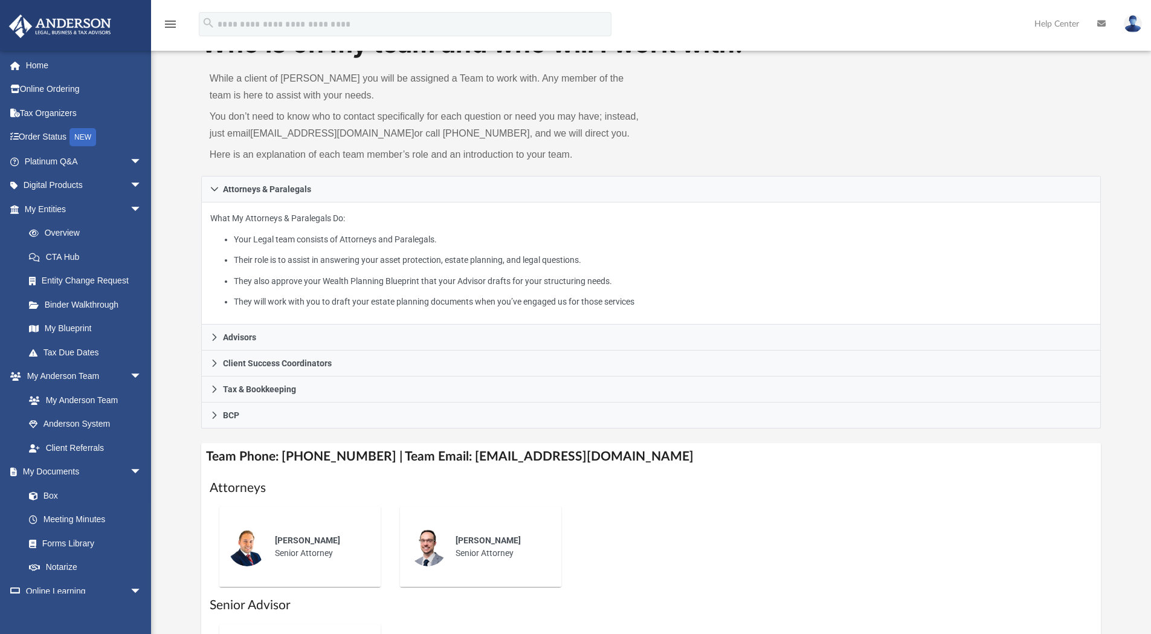
scroll to position [429, 0]
